Goal: Register for event/course

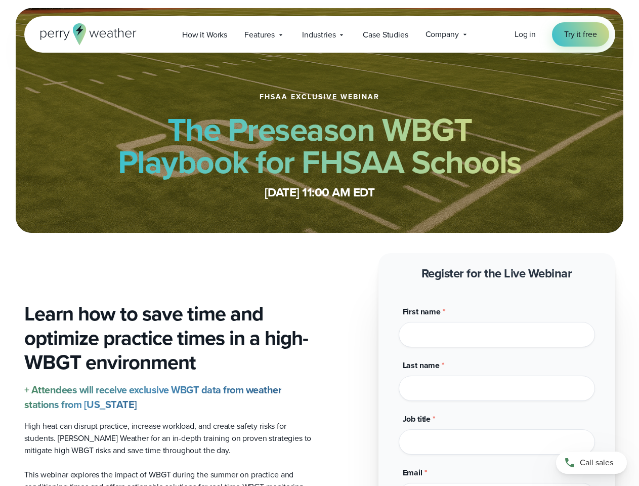
click at [319, 34] on span "Industries" at bounding box center [318, 35] width 33 height 12
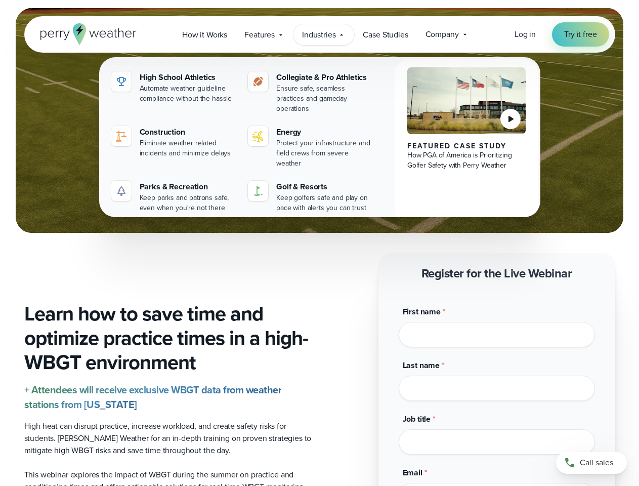
click at [497, 376] on div "Last name *" at bounding box center [497, 380] width 196 height 42
